Goal: Transaction & Acquisition: Purchase product/service

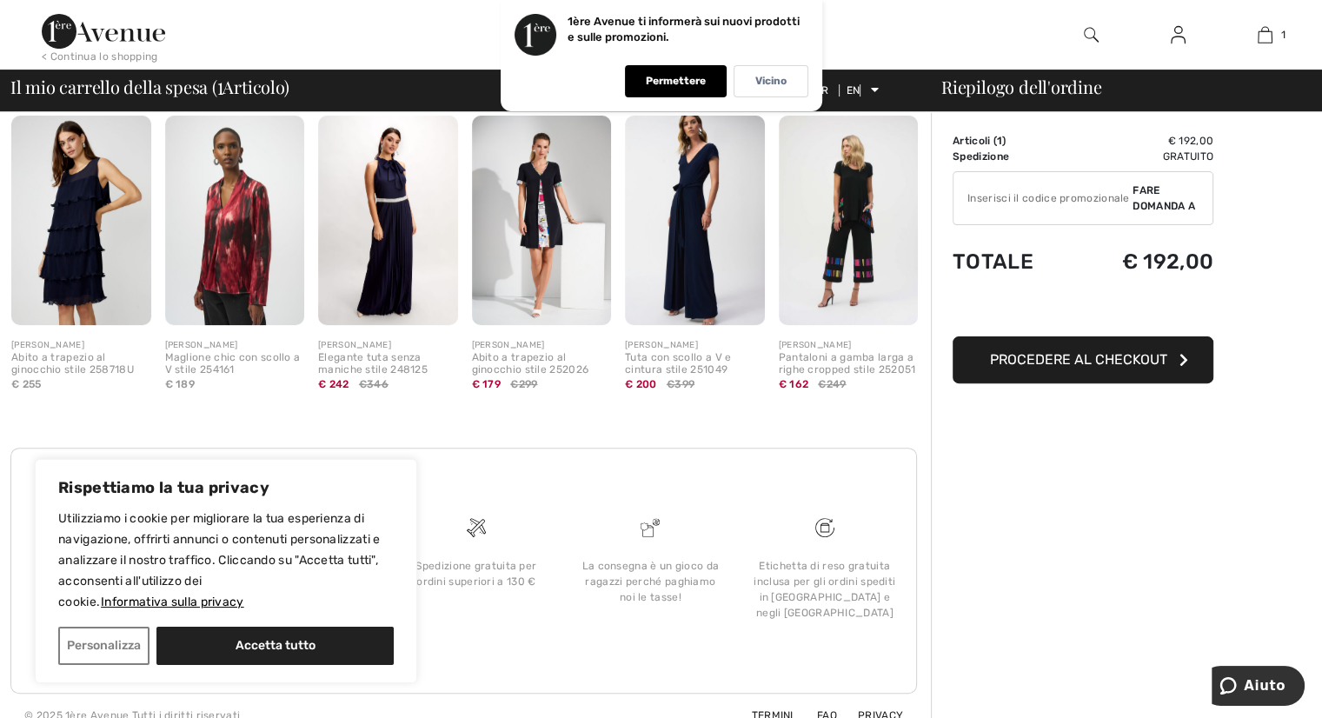
scroll to position [488, 0]
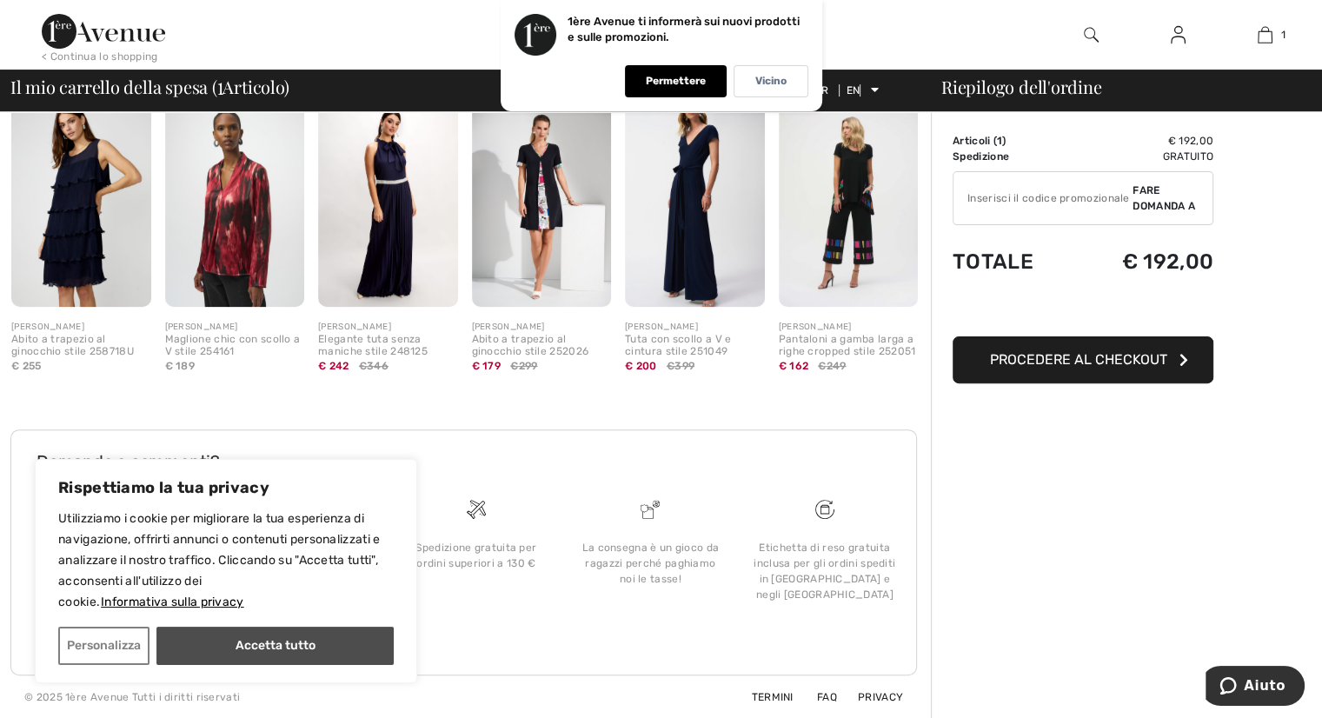
click at [292, 653] on button "Accetta tutto" at bounding box center [274, 646] width 237 height 38
checkbox input "true"
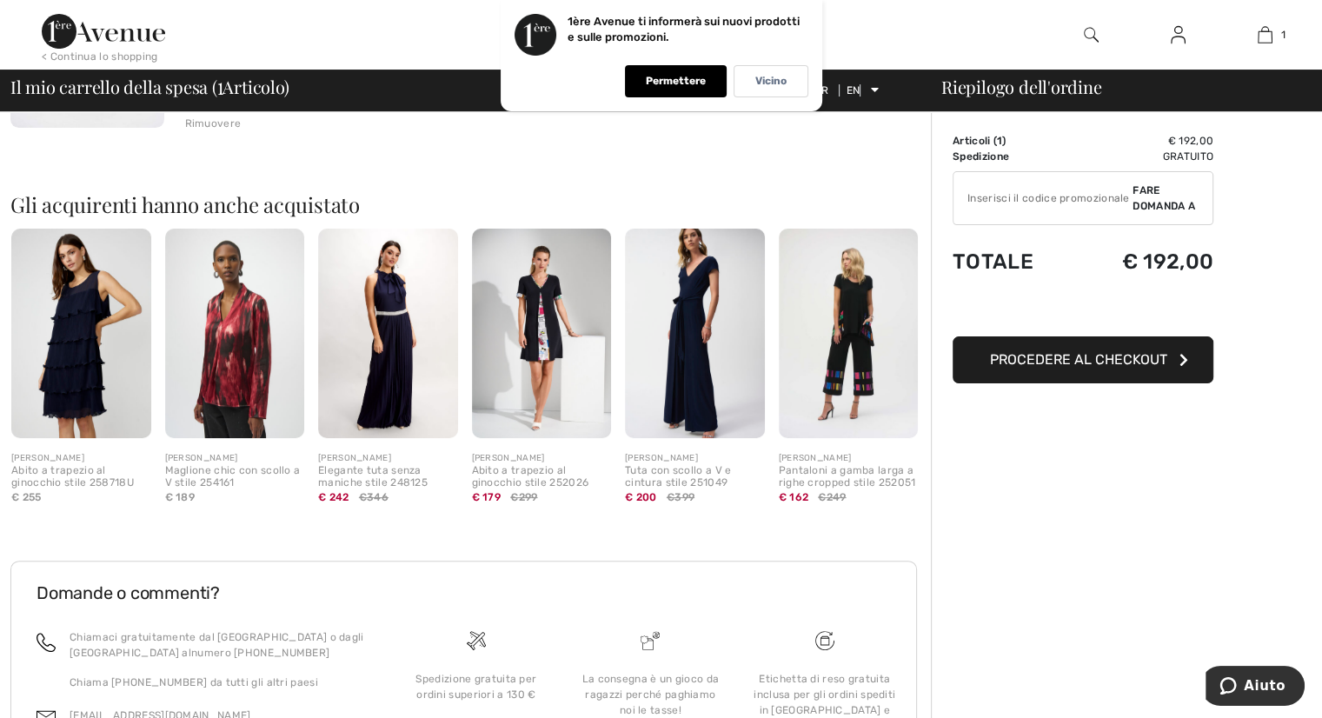
scroll to position [359, 0]
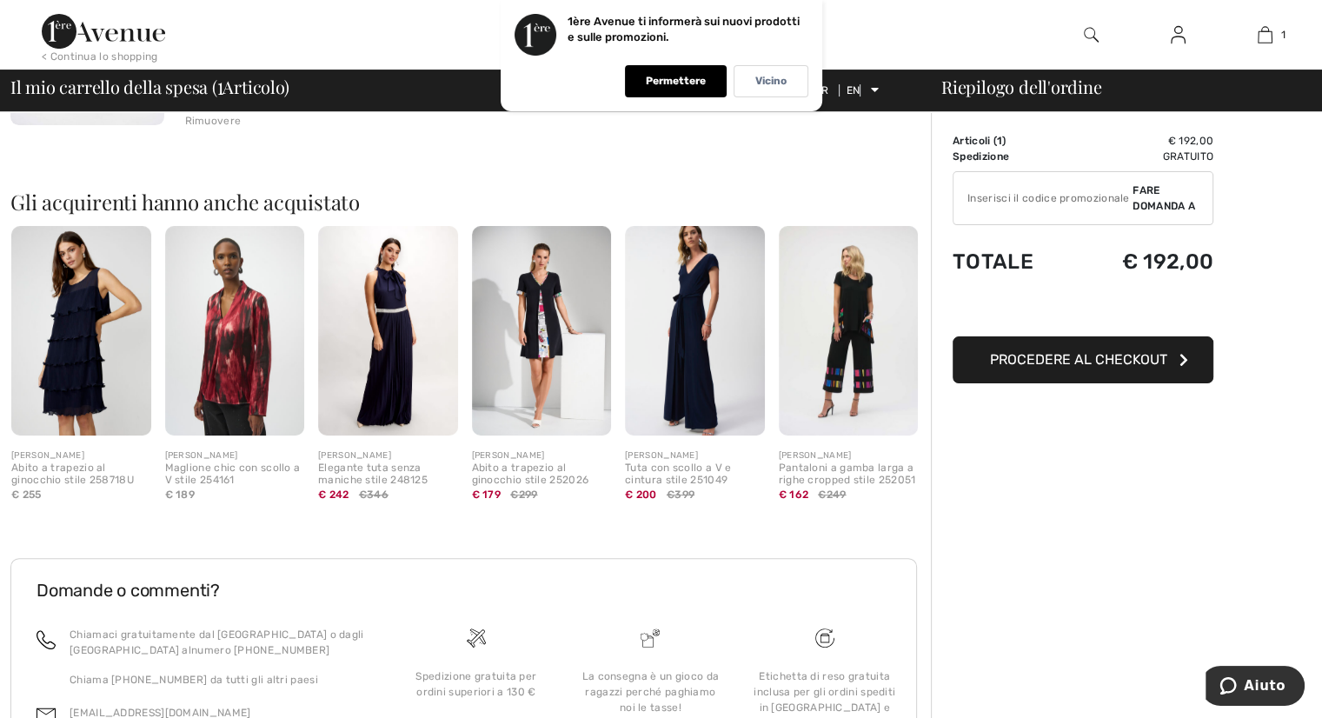
click at [1138, 369] on button "Procedere al checkout" at bounding box center [1082, 359] width 261 height 47
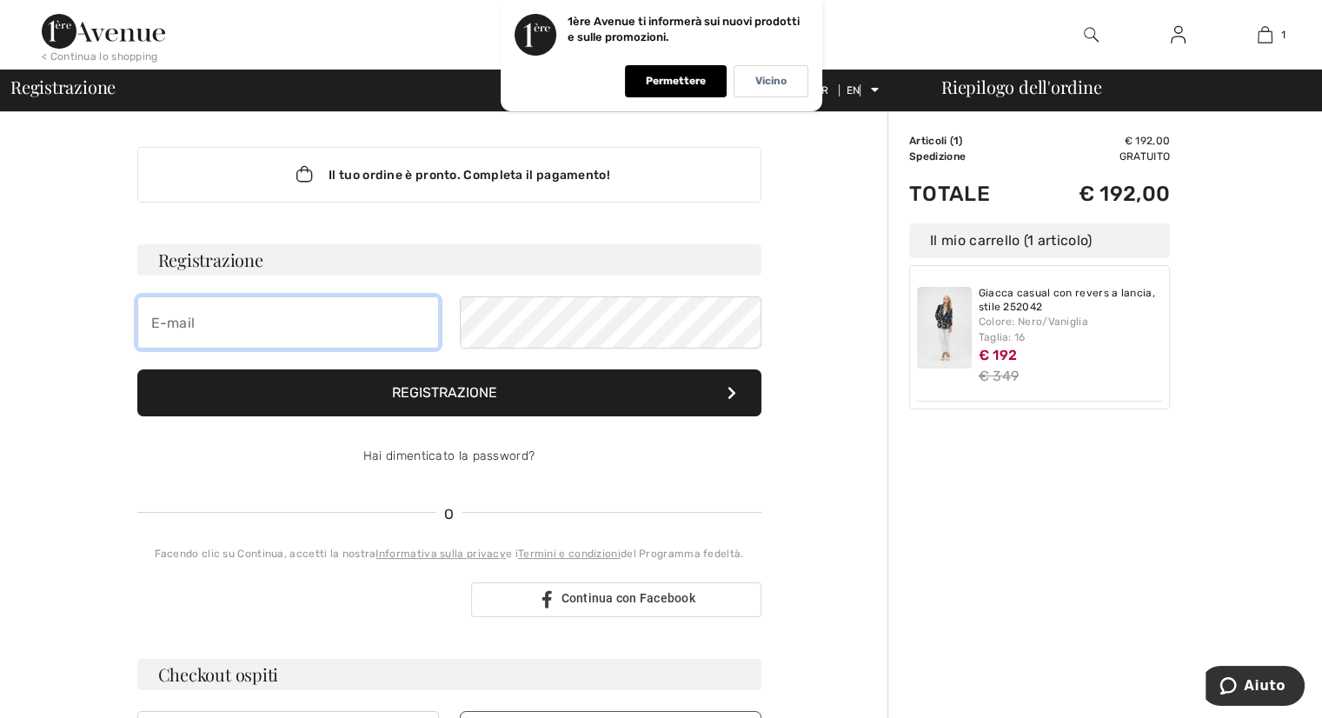
click at [286, 309] on input "email" at bounding box center [288, 322] width 302 height 52
type input "laracavalletto05@gmail.com"
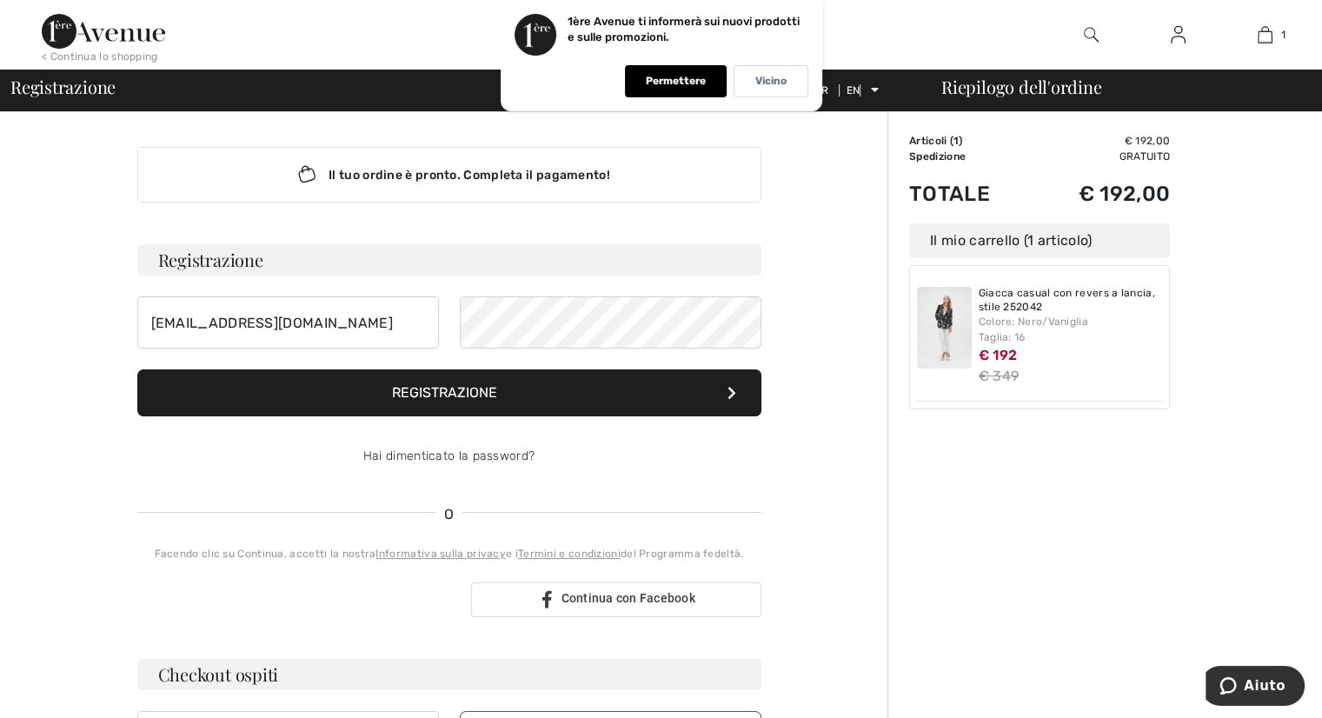
click at [496, 397] on font "Registrazione" at bounding box center [444, 392] width 105 height 17
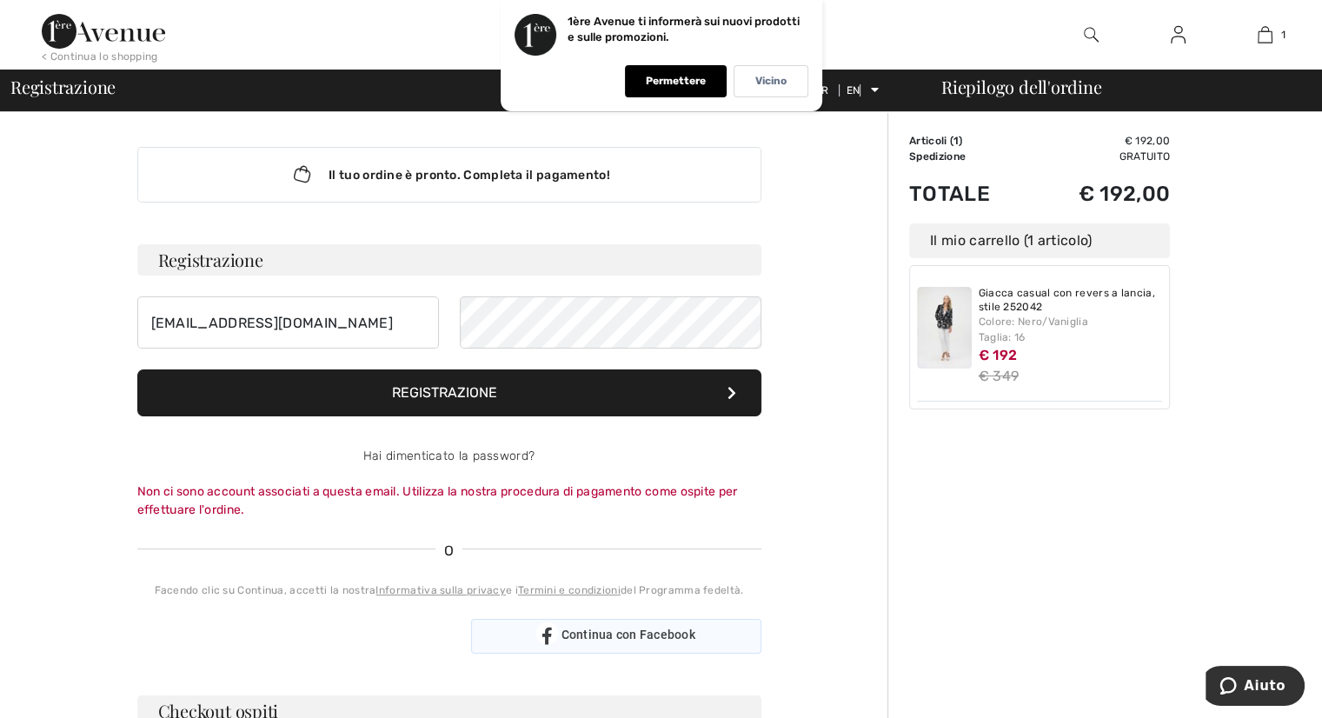
click at [518, 624] on div "Continua con Facebook" at bounding box center [616, 636] width 290 height 35
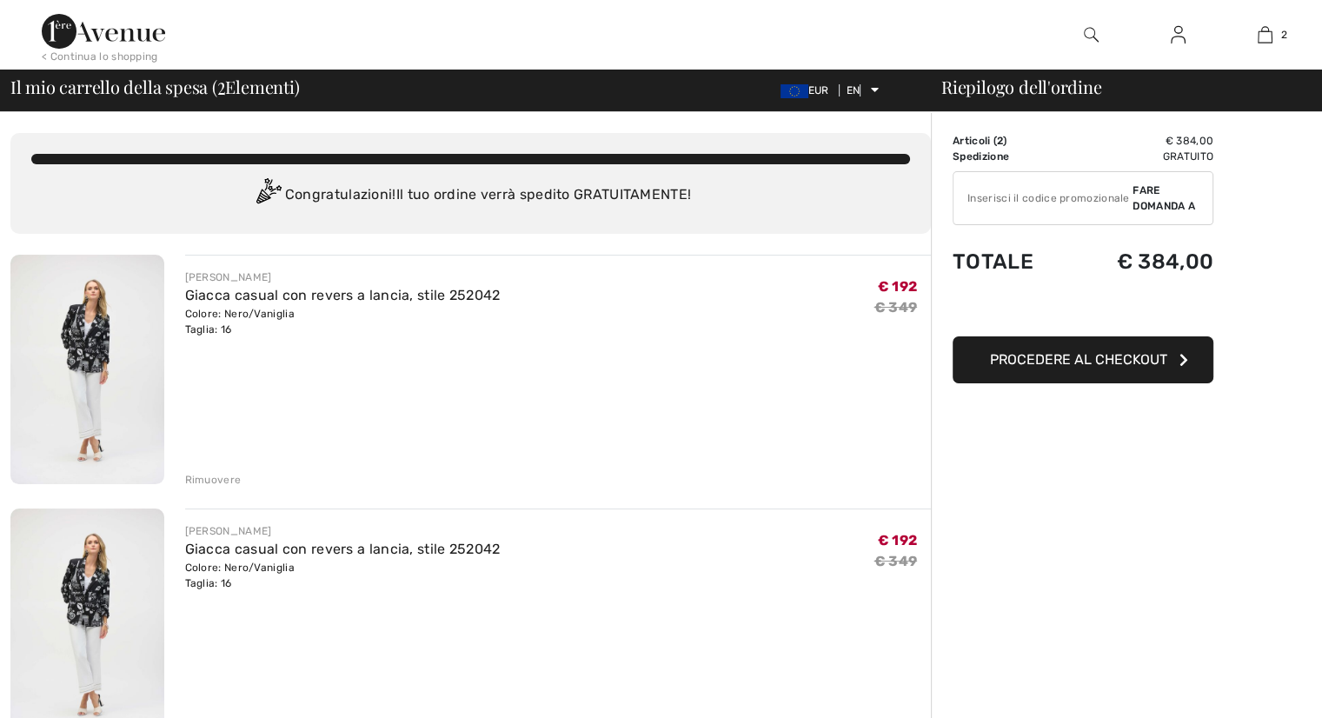
click at [214, 486] on div "Rimuovere" at bounding box center [213, 480] width 56 height 16
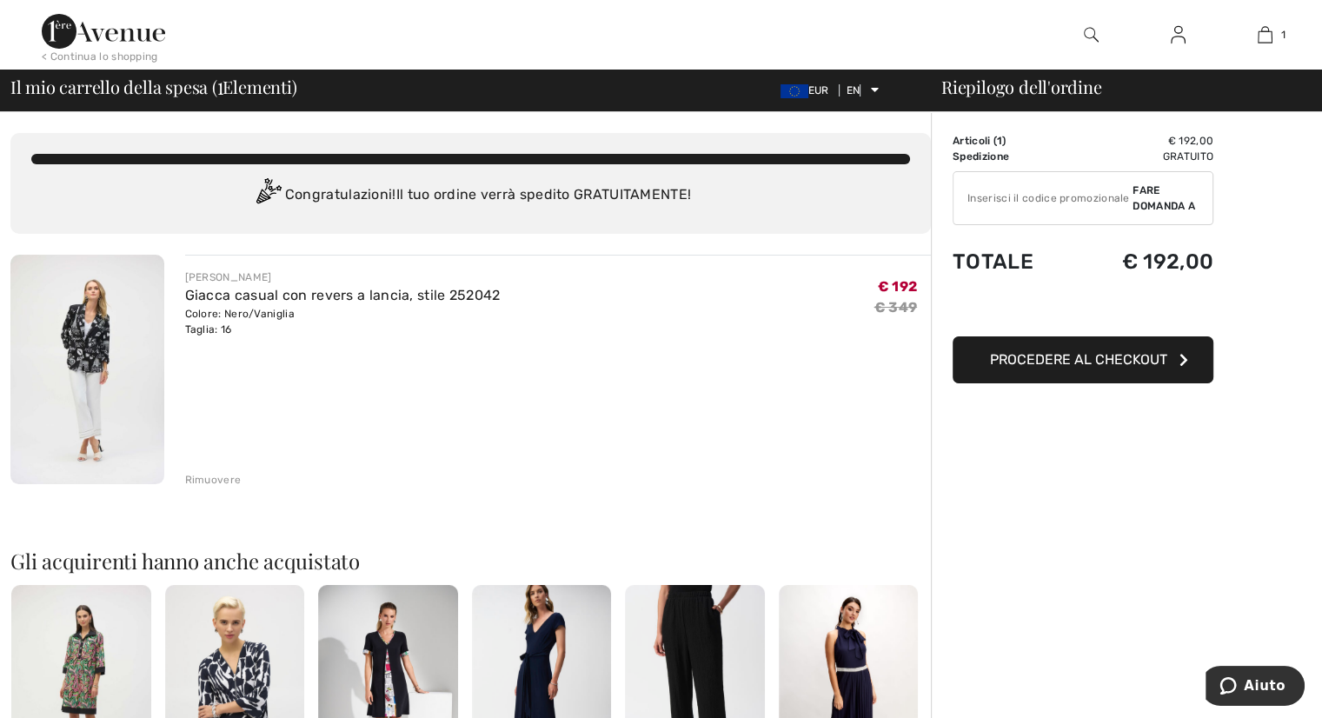
click at [1069, 357] on font "Procedere al checkout" at bounding box center [1078, 359] width 177 height 17
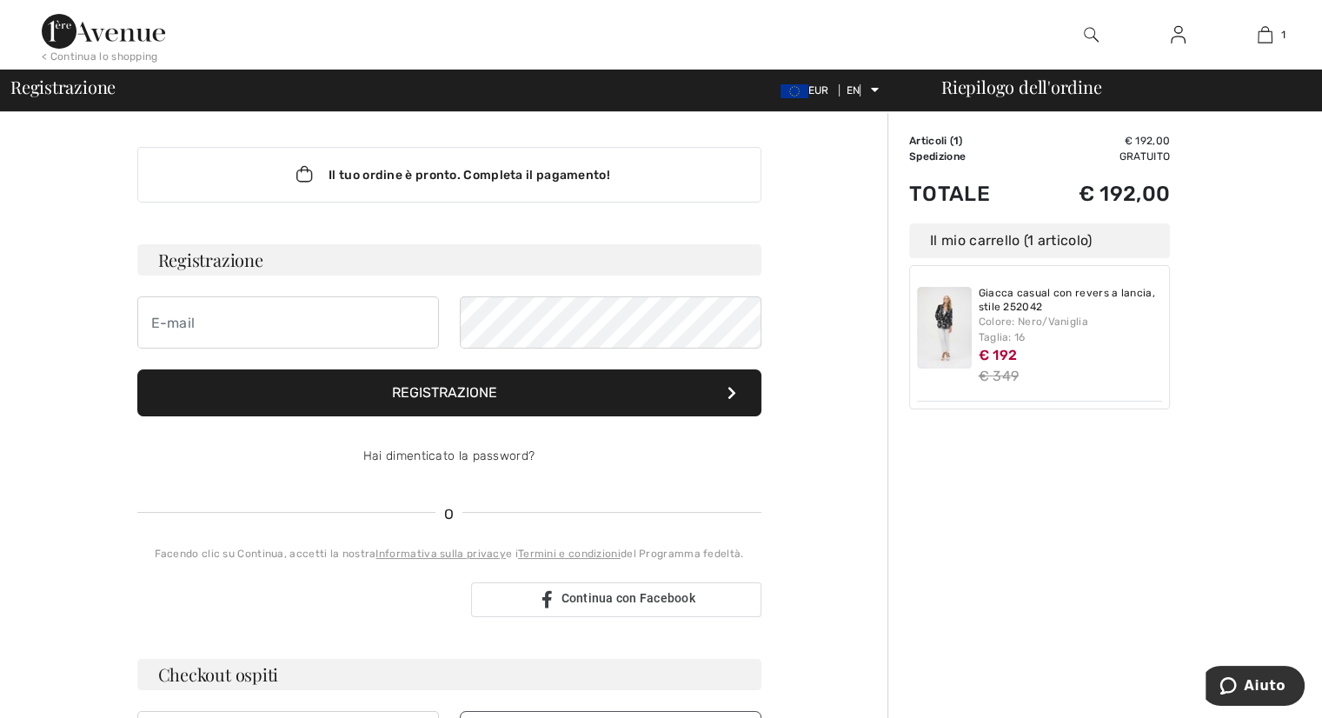
click at [392, 392] on font "Registrazione" at bounding box center [444, 392] width 105 height 17
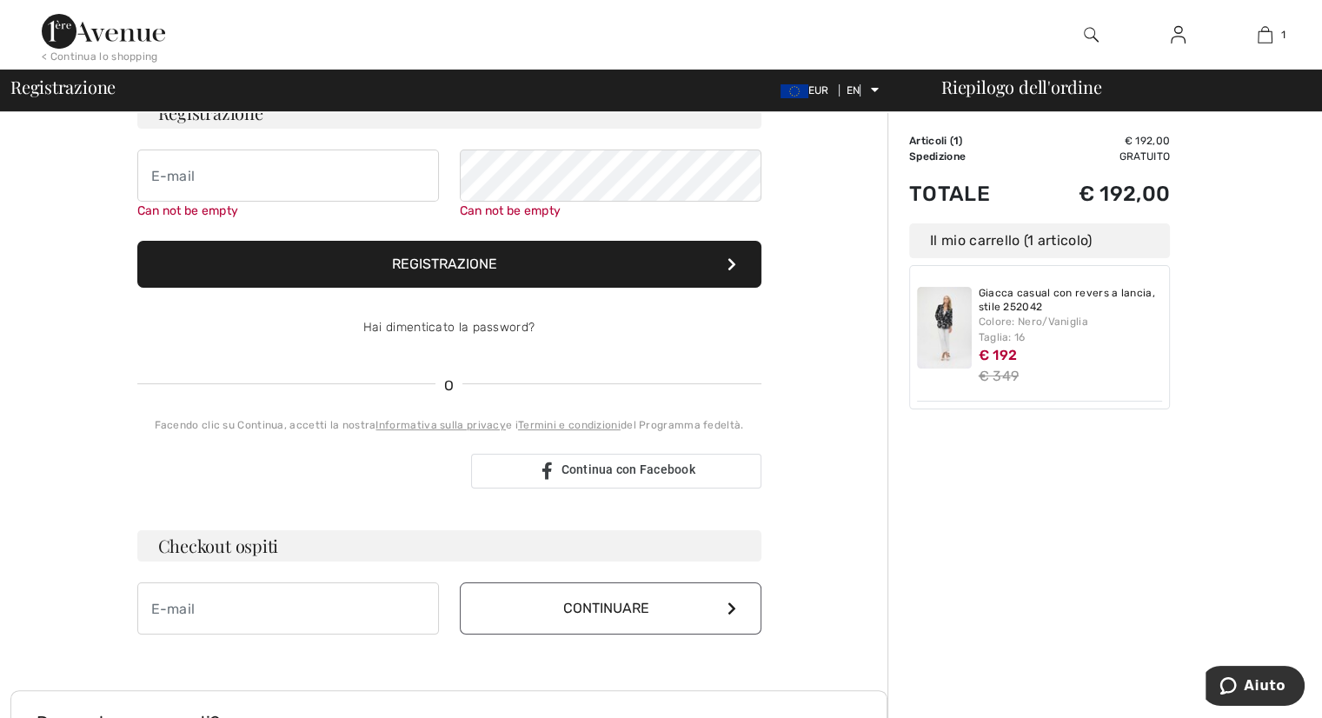
scroll to position [156, 0]
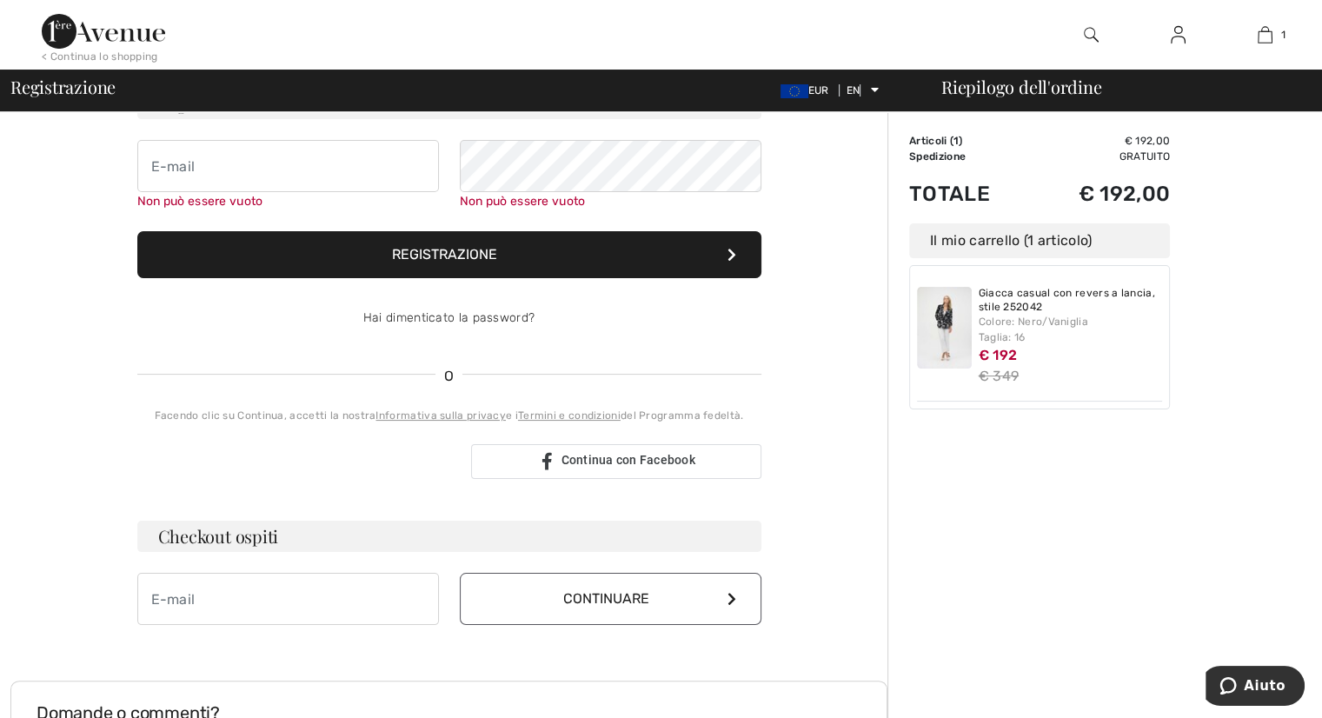
click at [733, 251] on icon at bounding box center [731, 255] width 9 height 14
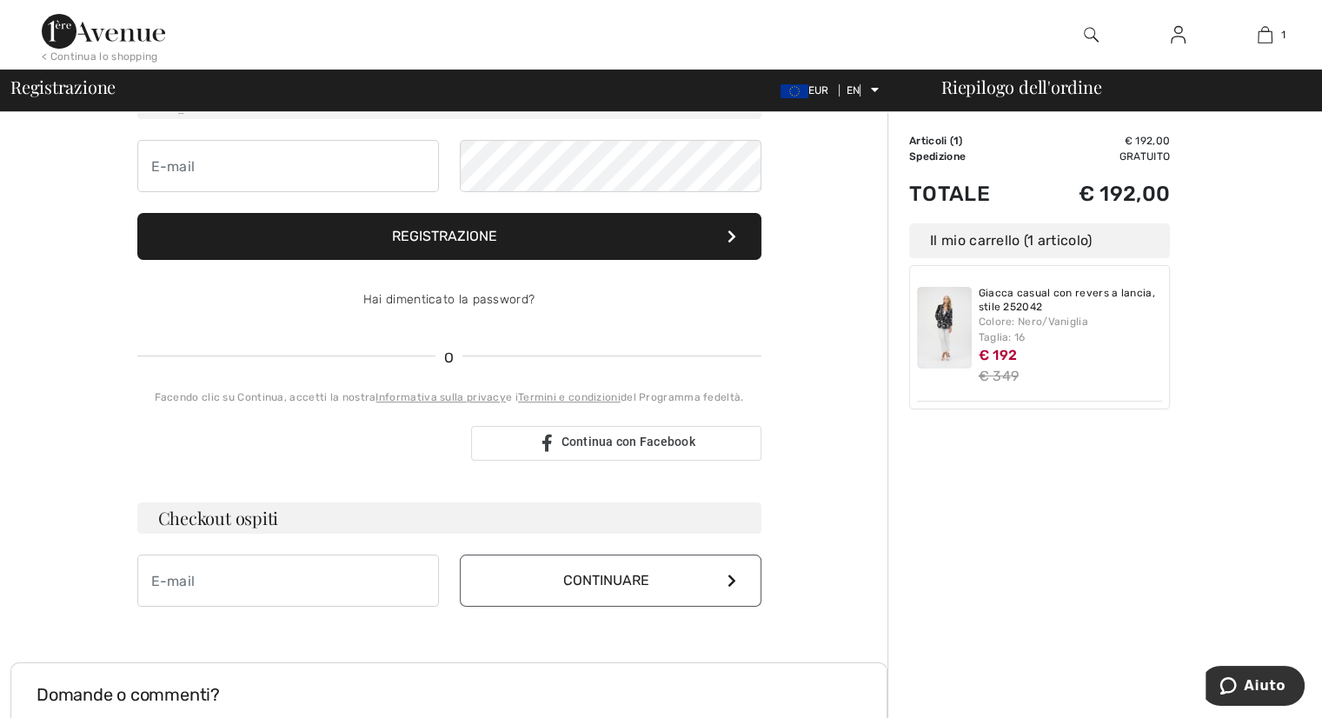
click at [372, 515] on h3 "Checkout ospiti" at bounding box center [449, 517] width 624 height 31
click at [362, 574] on input "email" at bounding box center [288, 580] width 302 height 52
type input "laracavalletto05@gmail.com"
click at [583, 565] on button "Continuare" at bounding box center [611, 580] width 302 height 52
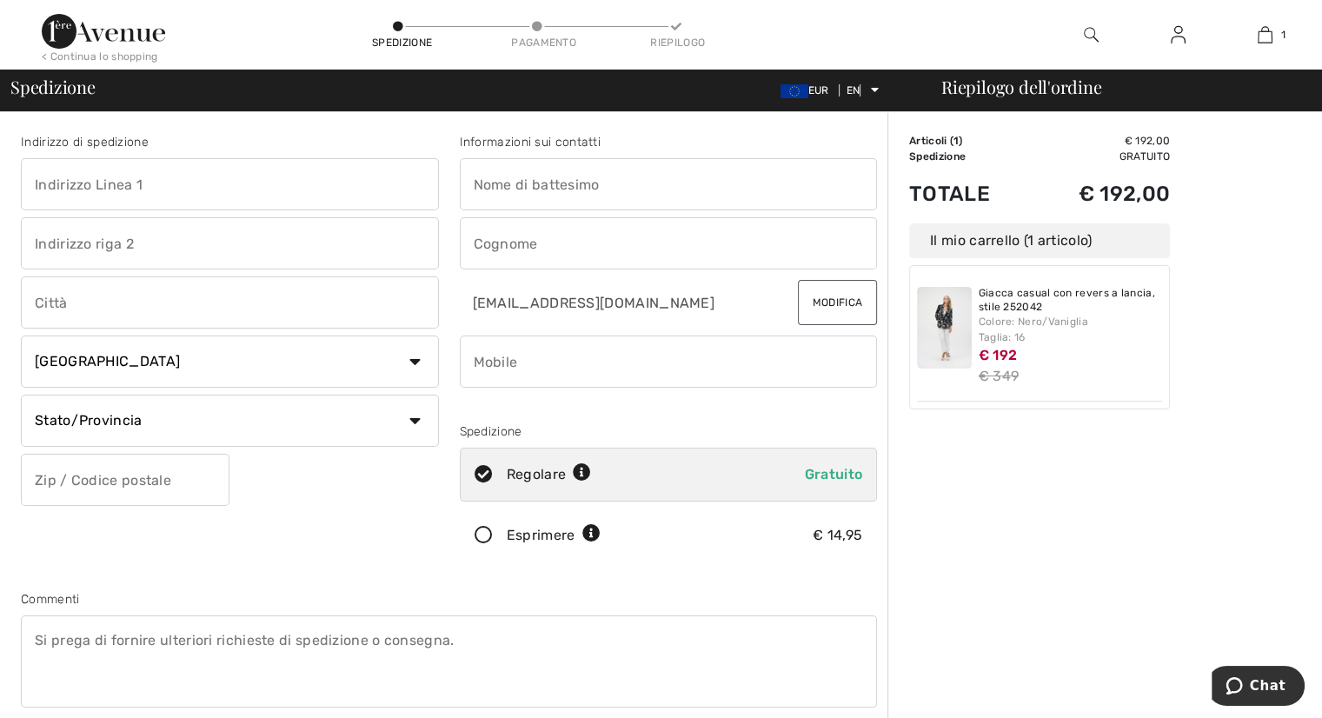
click at [319, 175] on input "text" at bounding box center [230, 184] width 418 height 52
type input "[STREET_ADDRESS] (presso A&P Ceramiche)"
type input "Piove di [PERSON_NAME]"
select select "IT"
type input "35028"
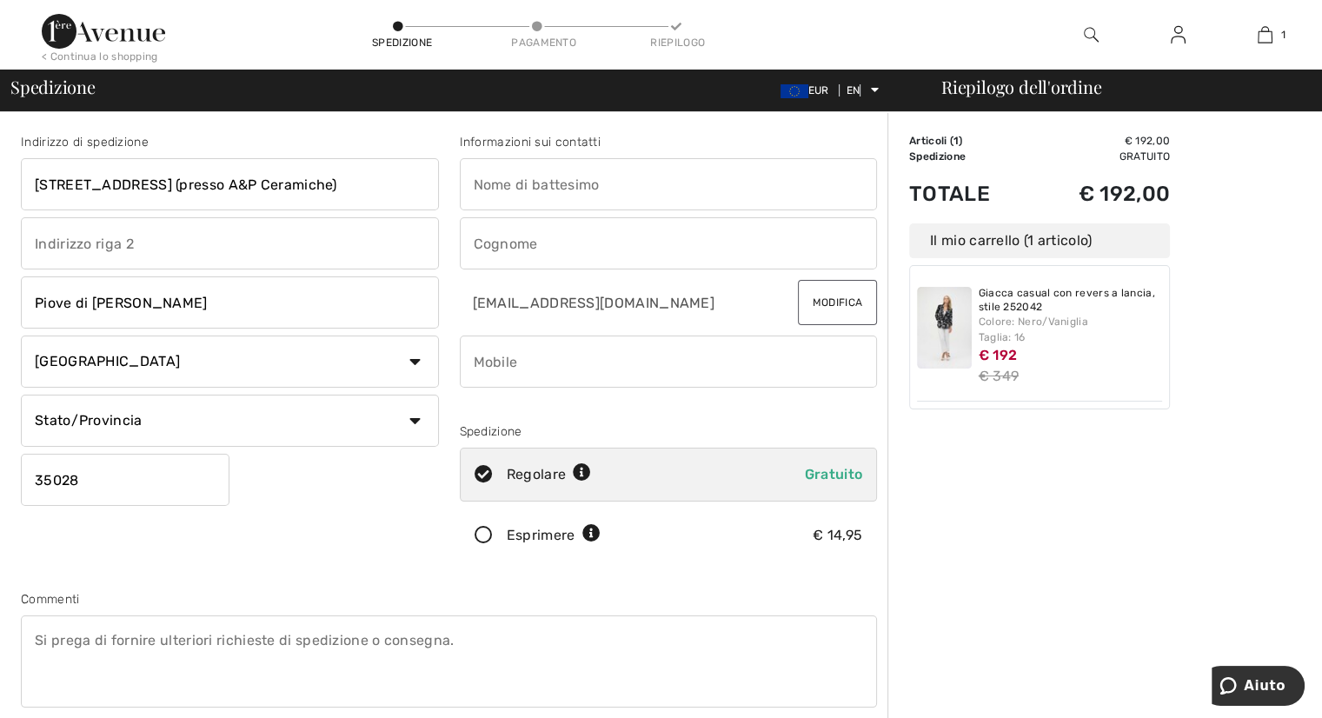
type input "[PERSON_NAME]"
type input "cavalletto"
type input "3351323694"
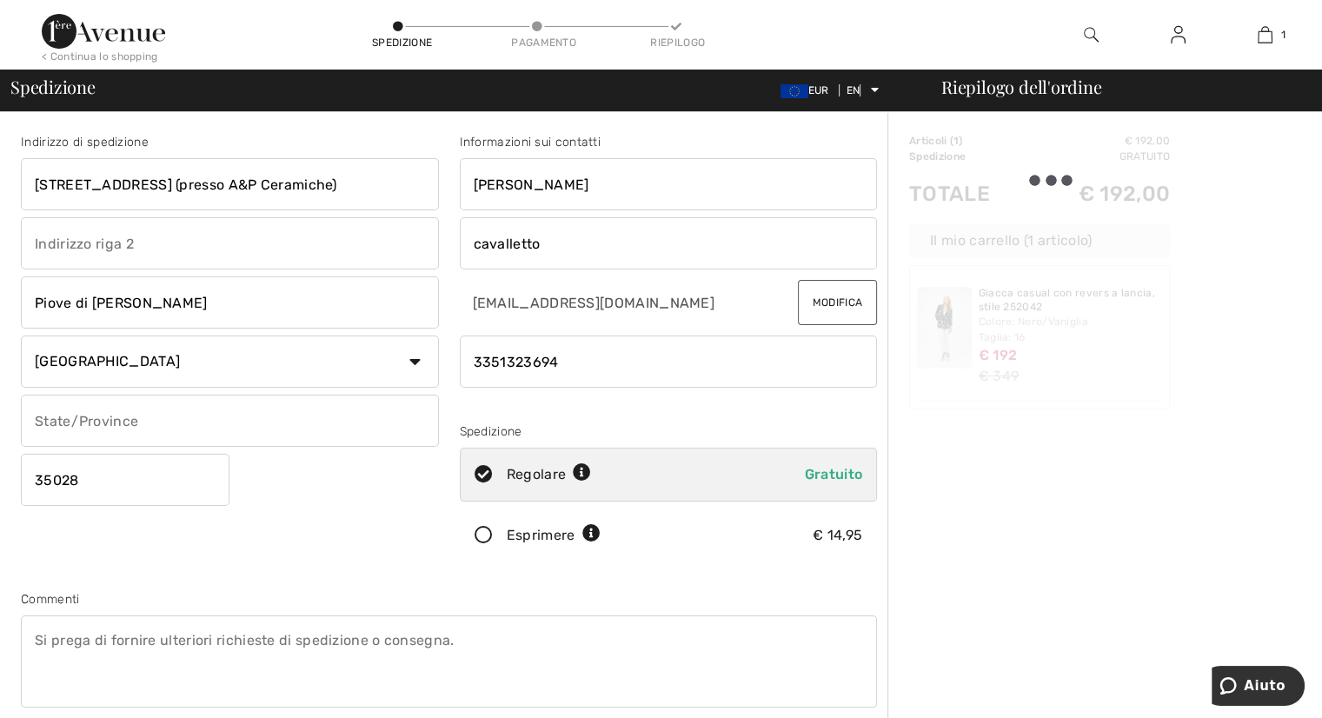
type input "PD"
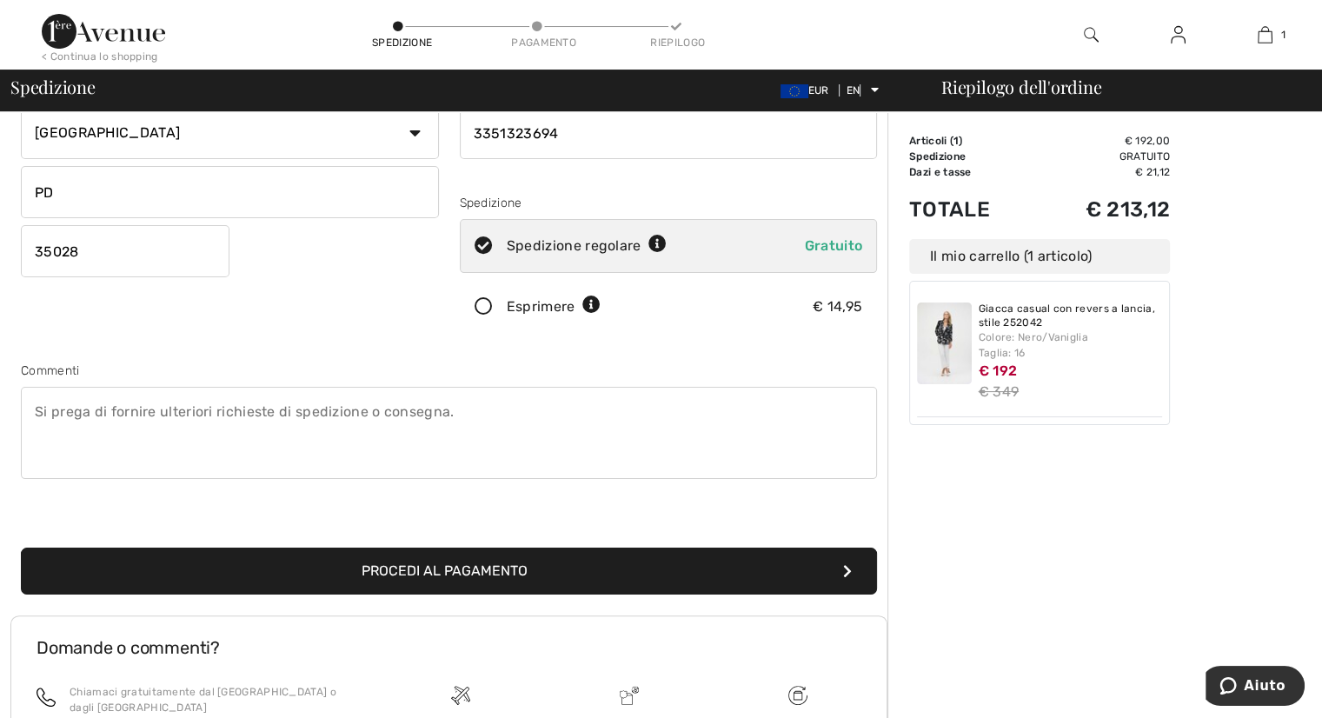
scroll to position [232, 0]
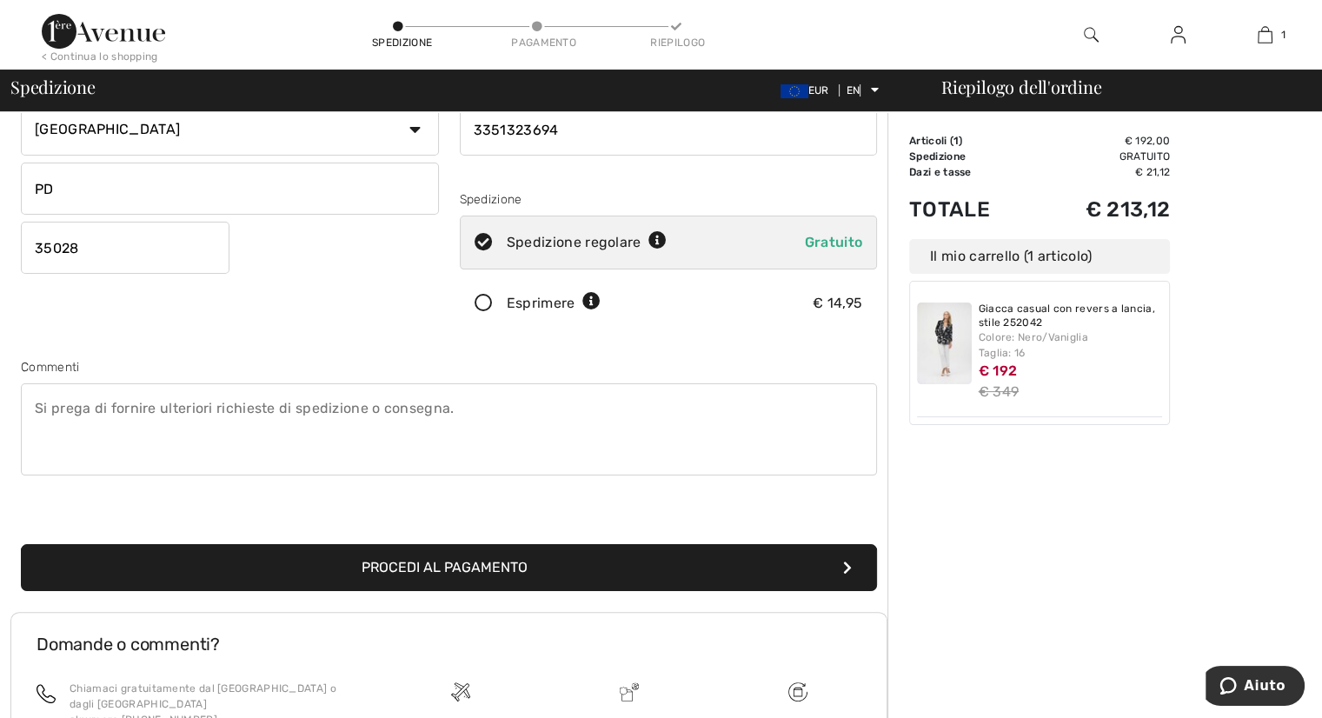
click at [773, 575] on button "Procedi al pagamento" at bounding box center [449, 567] width 856 height 47
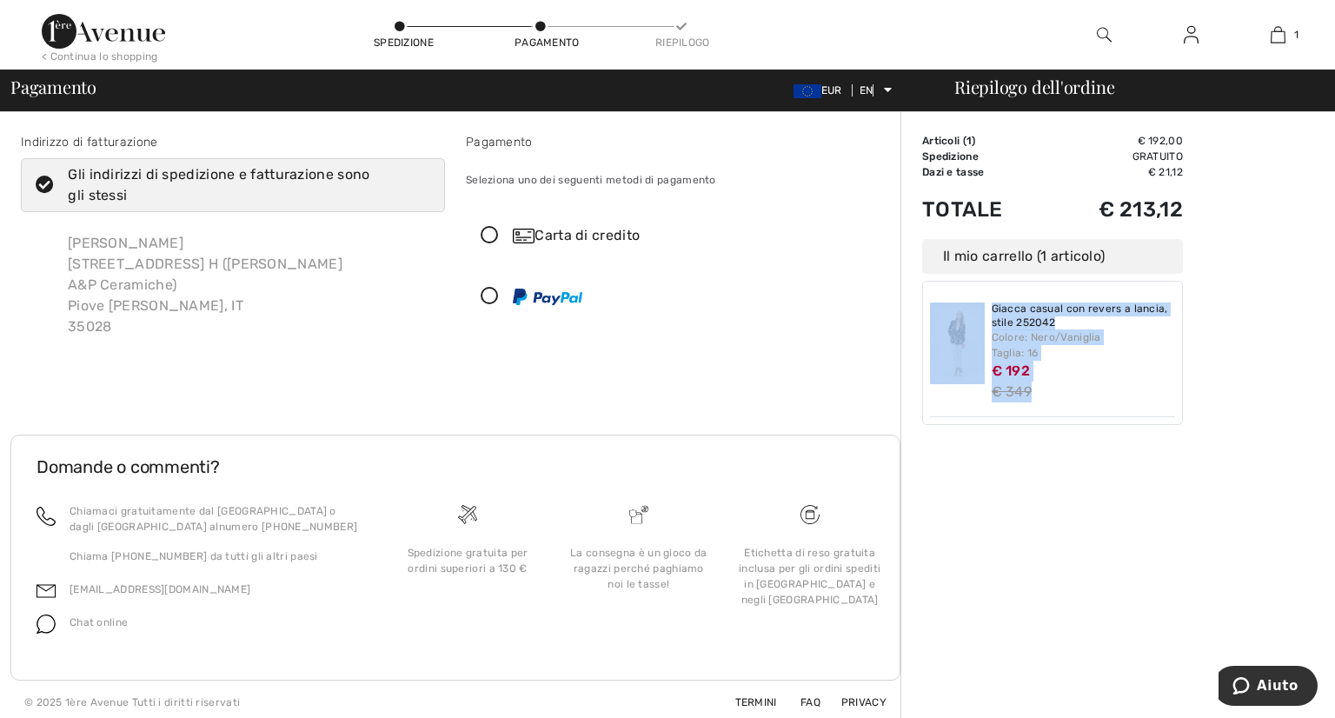
drag, startPoint x: 1332, startPoint y: 249, endPoint x: 1105, endPoint y: 397, distance: 271.4
click at [1105, 397] on div "Order Summary Details Articoli ( 1 ) € 192,00 Promo code € 0,00 Spedizione Grat…" at bounding box center [1117, 418] width 435 height 612
click at [1105, 397] on div "€ 349" at bounding box center [1084, 392] width 184 height 21
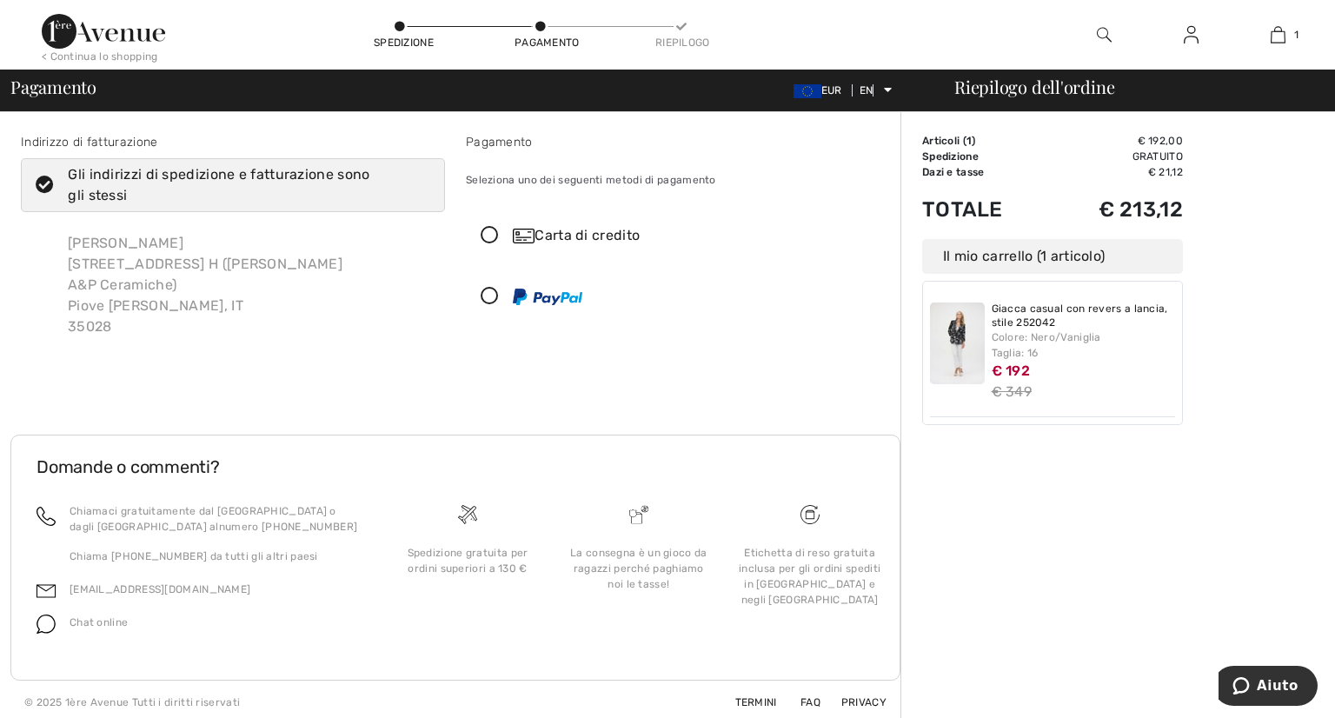
click at [1002, 564] on div "Order Summary Details Articoli ( 1 ) € 192,00 Promo code € 0,00 Spedizione Grat…" at bounding box center [1117, 418] width 435 height 612
click at [494, 232] on icon at bounding box center [490, 236] width 46 height 18
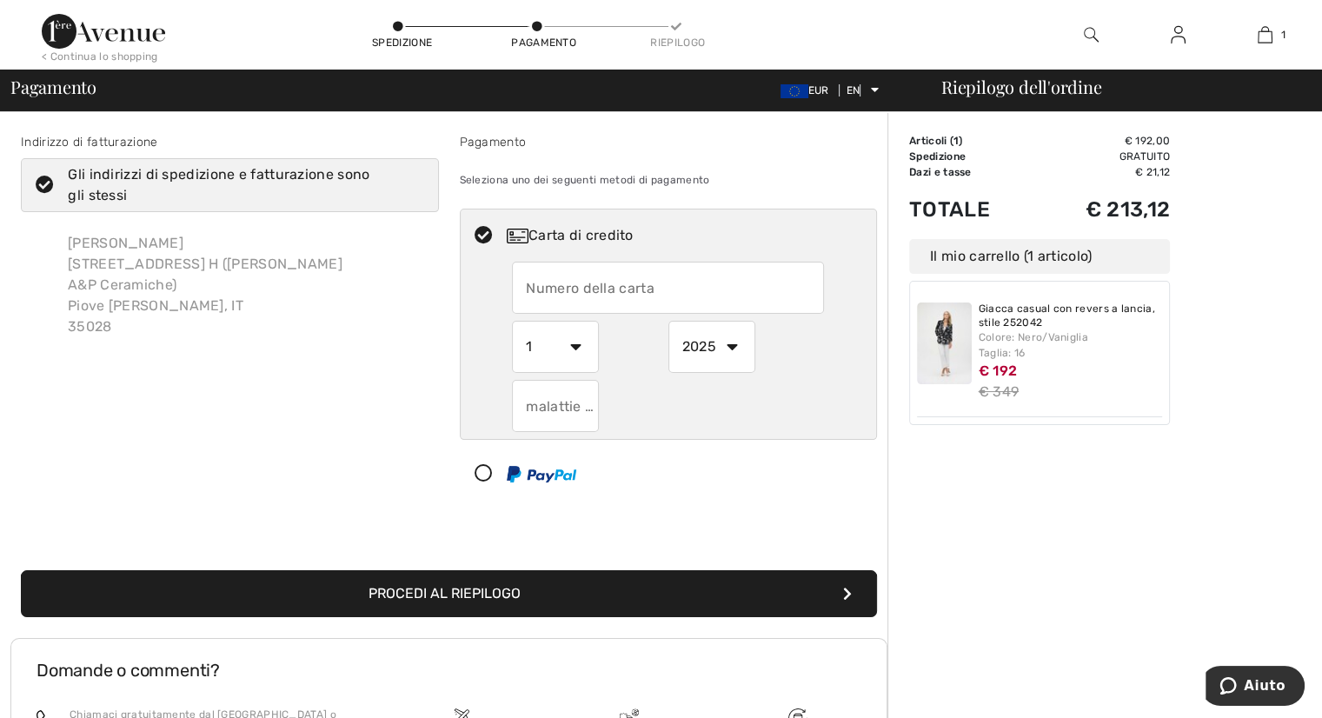
click at [483, 475] on icon at bounding box center [484, 474] width 46 height 18
select select "1"
select select "2025"
